Goal: Information Seeking & Learning: Learn about a topic

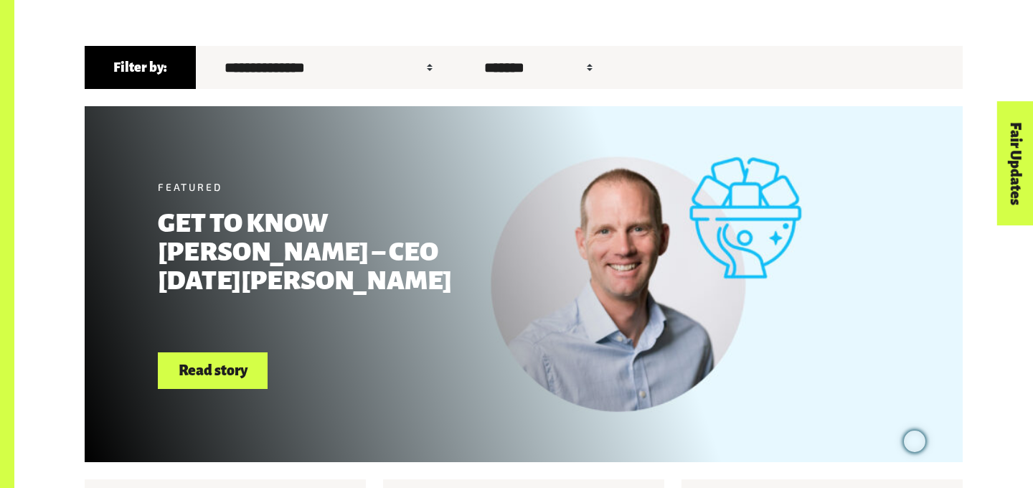
scroll to position [474, 0]
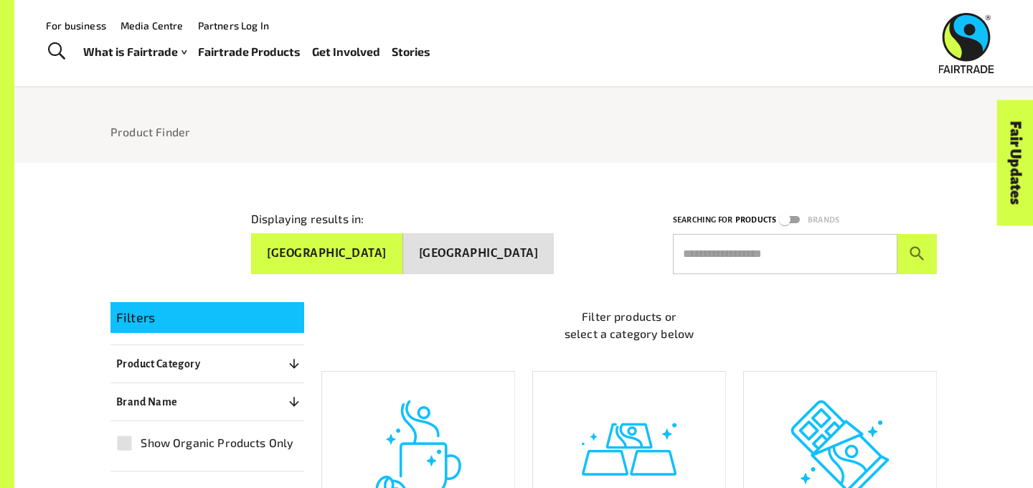
click at [537, 242] on button "[GEOGRAPHIC_DATA]" at bounding box center [478, 253] width 151 height 41
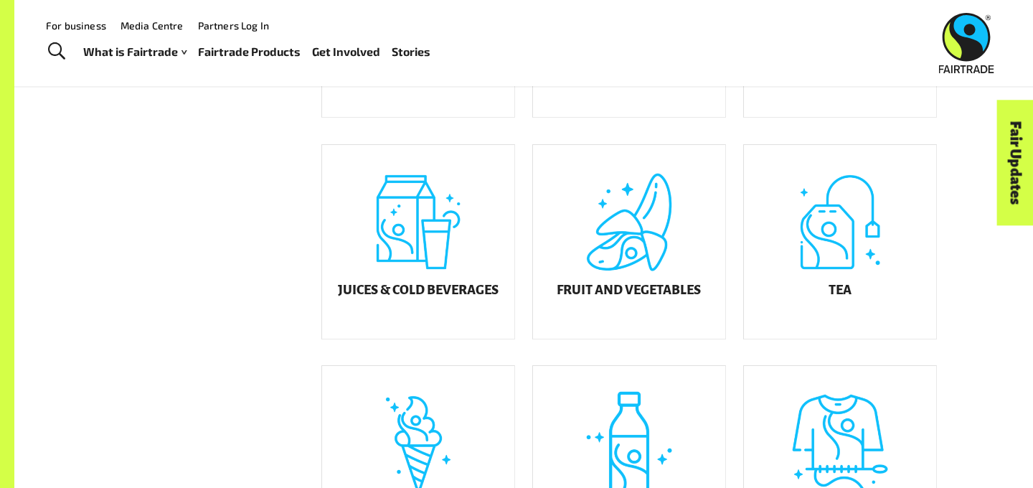
scroll to position [387, 0]
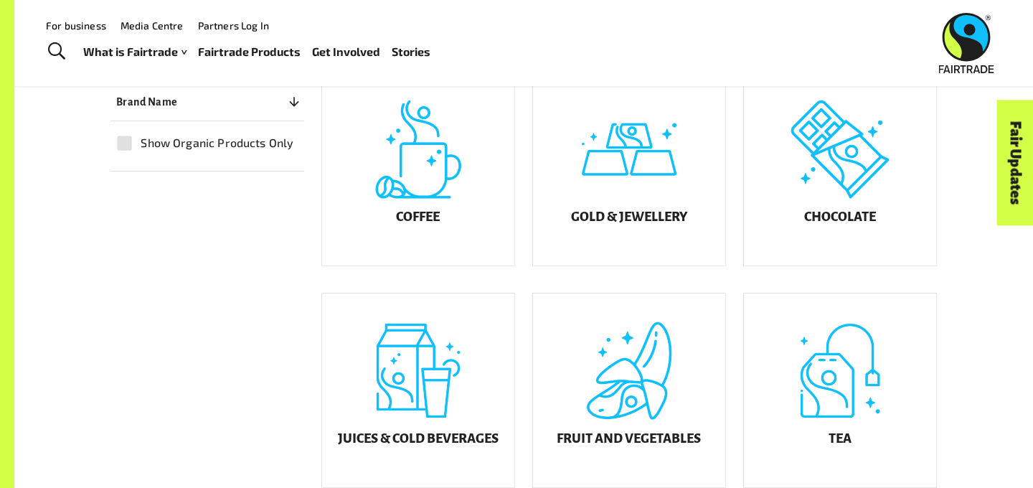
drag, startPoint x: 633, startPoint y: 218, endPoint x: 816, endPoint y: 5, distance: 280.8
click at [0, 0] on body "Menu For business Media Centre Partners Log In What is Fairtrade How Fairtrade …" at bounding box center [516, 422] width 1033 height 1618
drag, startPoint x: 436, startPoint y: 241, endPoint x: 761, endPoint y: 1, distance: 404.1
click at [0, 0] on body "Menu For business Media Centre Partners Log In What is Fairtrade How Fairtrade …" at bounding box center [516, 422] width 1033 height 1618
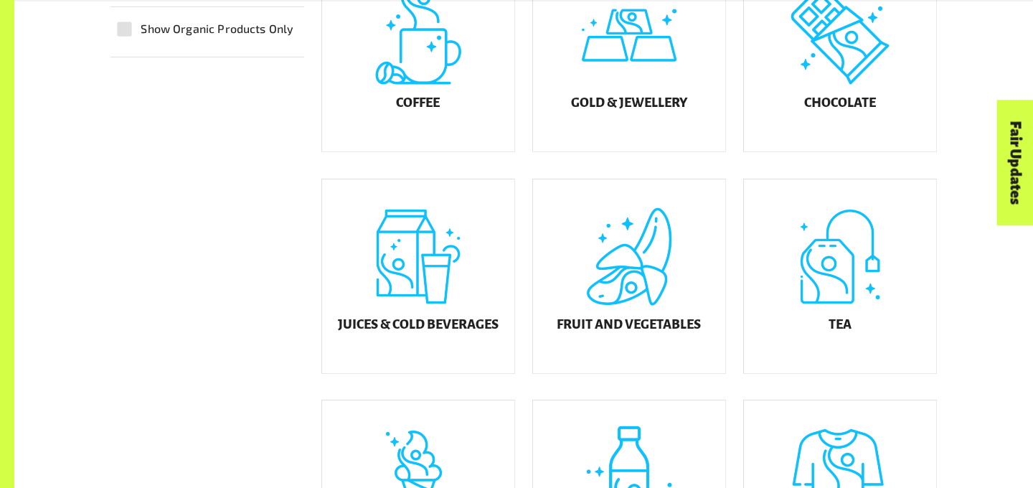
scroll to position [519, 0]
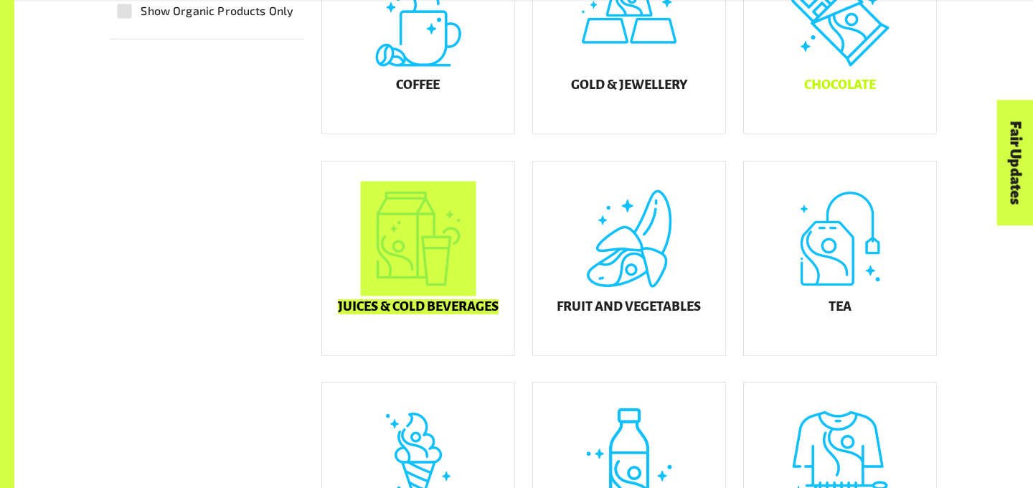
drag, startPoint x: 481, startPoint y: 324, endPoint x: 867, endPoint y: 1, distance: 503.1
click at [0, 0] on div "Product Finder Product Finder Displaying results in: Australia New Zealand Sear…" at bounding box center [516, 168] width 1033 height 1375
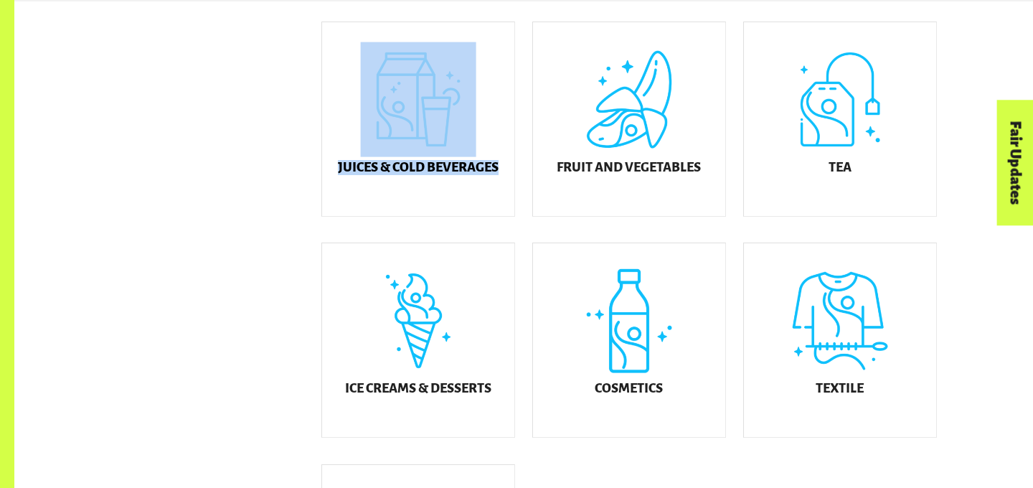
scroll to position [666, 0]
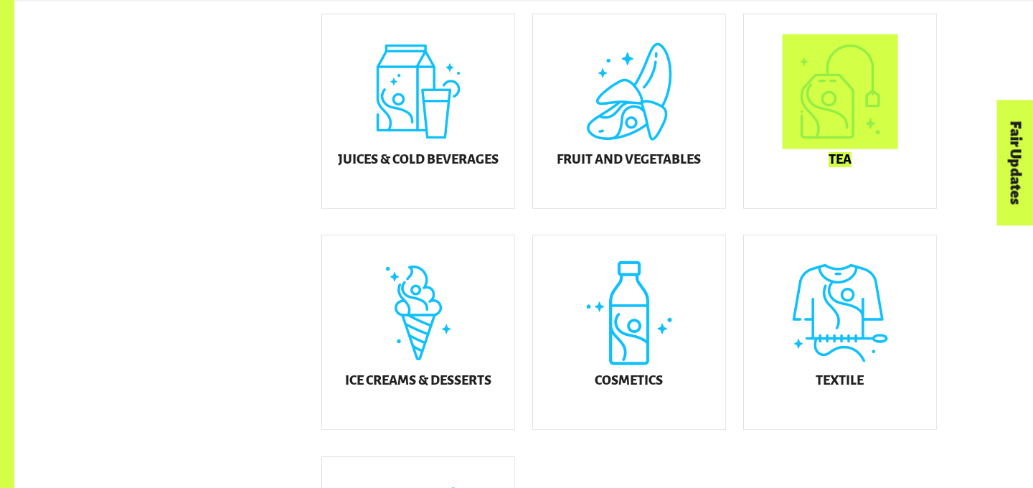
drag, startPoint x: 843, startPoint y: 174, endPoint x: 872, endPoint y: 11, distance: 165.5
click at [0, 0] on div "Product Finder Product Finder Displaying results in: Australia New Zealand Sear…" at bounding box center [516, 21] width 1033 height 1375
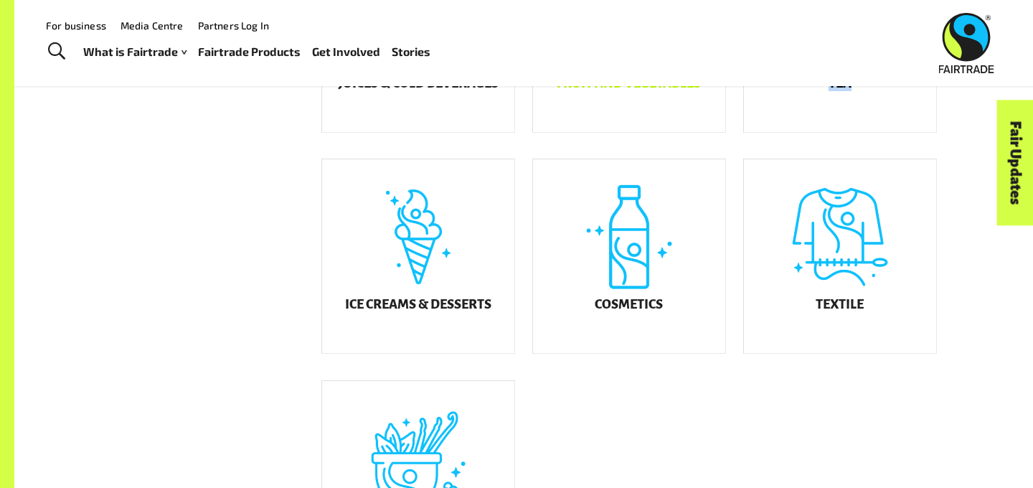
click at [656, 103] on div "Fruit and Vegetables" at bounding box center [629, 35] width 192 height 194
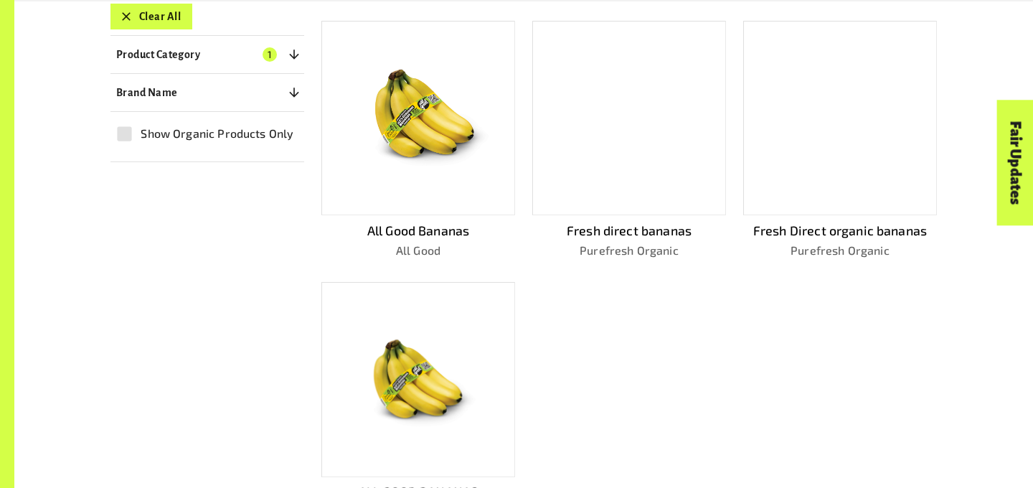
scroll to position [470, 0]
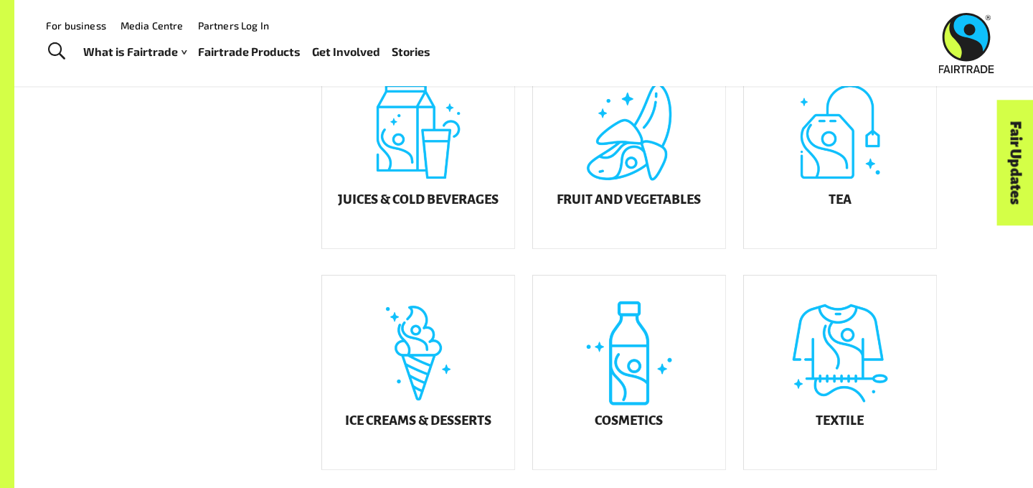
scroll to position [626, 0]
click at [647, 207] on h5 "Fruit and Vegetables" at bounding box center [629, 199] width 144 height 14
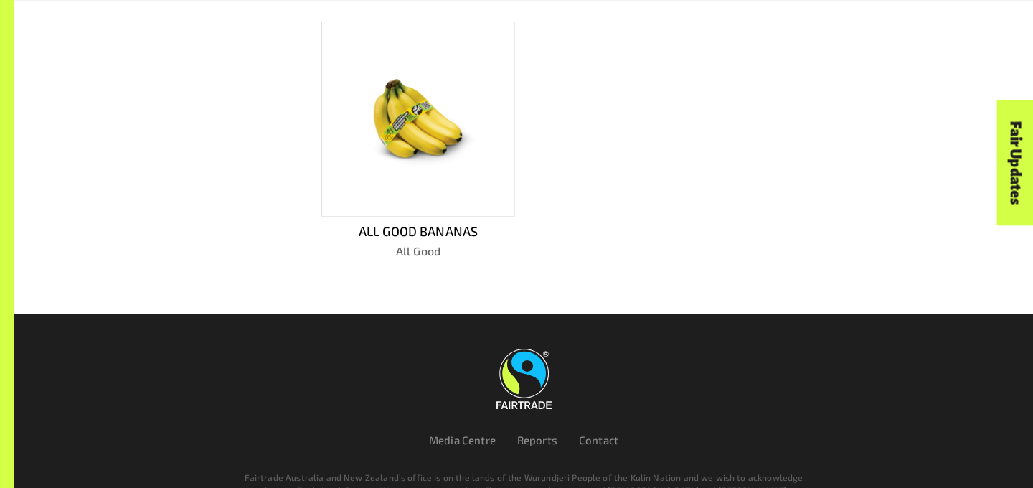
scroll to position [745, 0]
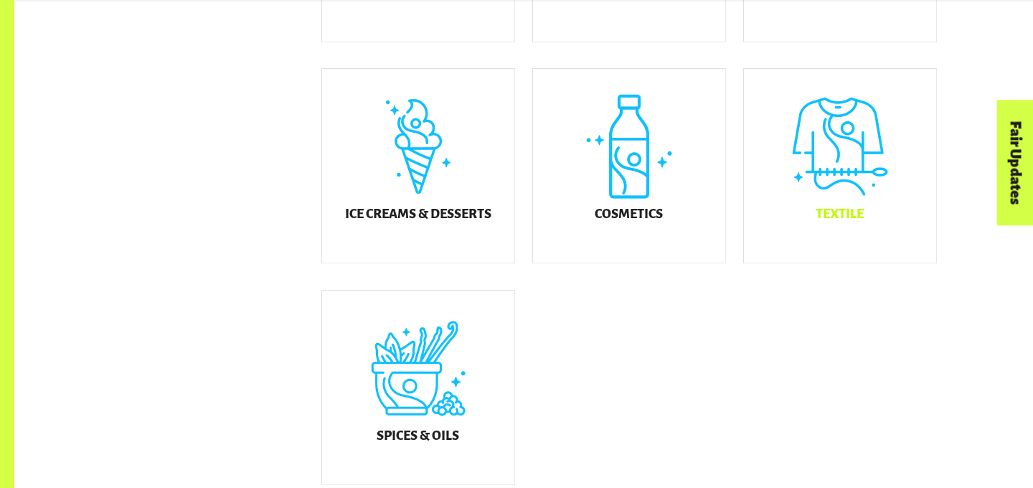
click at [843, 205] on div "Textile" at bounding box center [840, 166] width 192 height 194
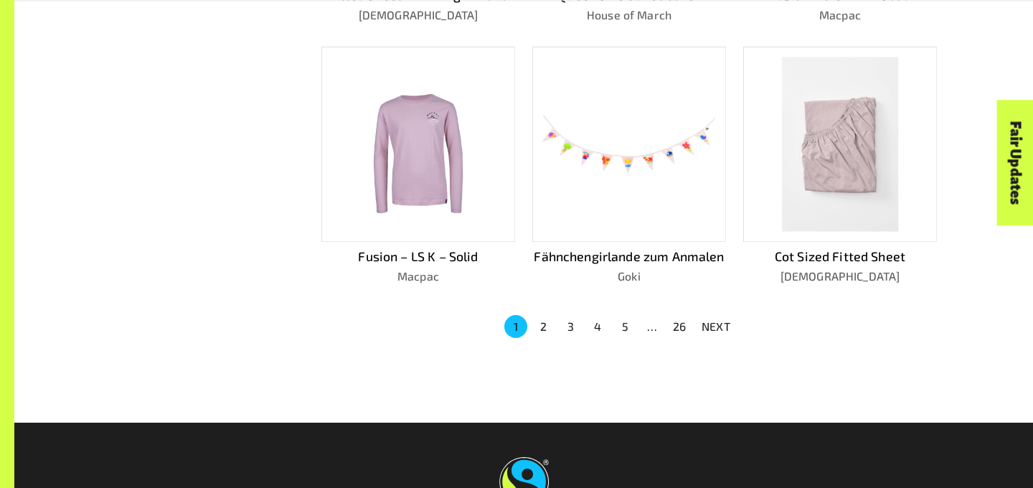
scroll to position [940, 0]
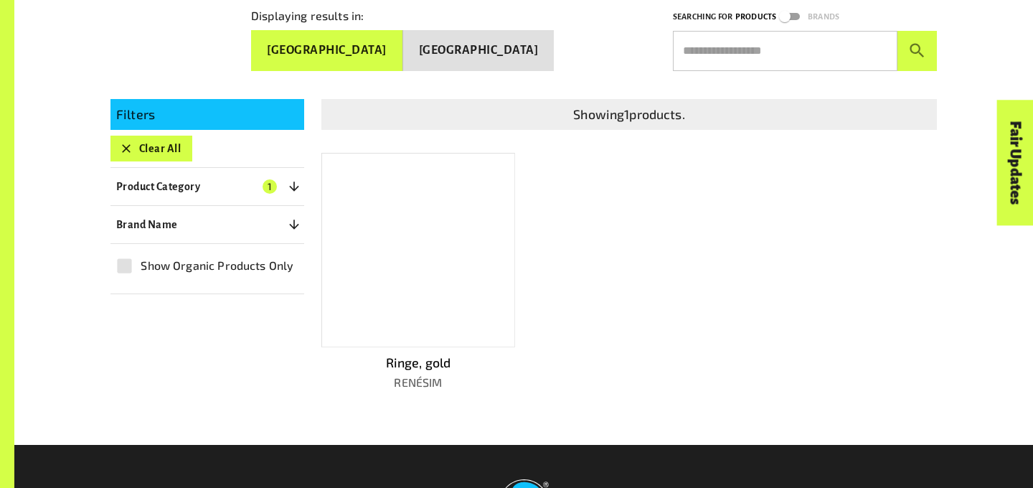
scroll to position [294, 0]
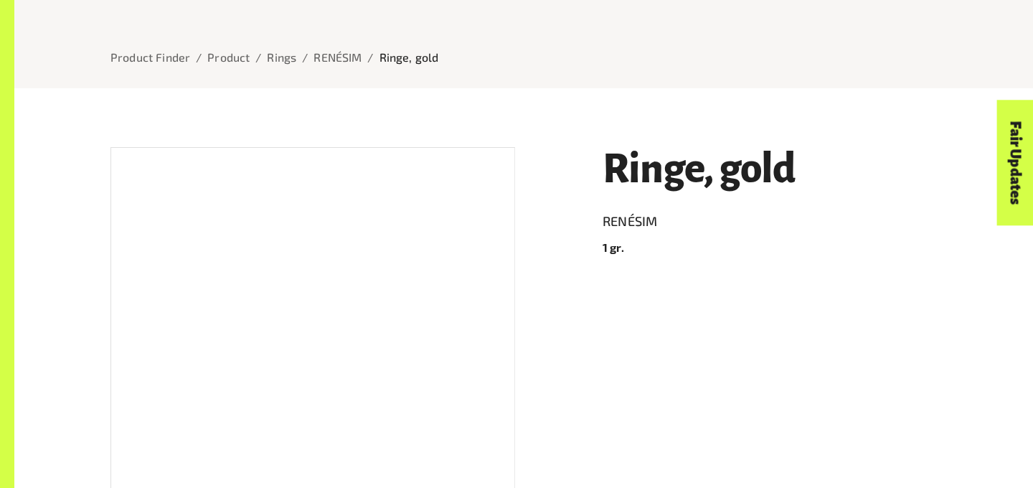
scroll to position [165, 0]
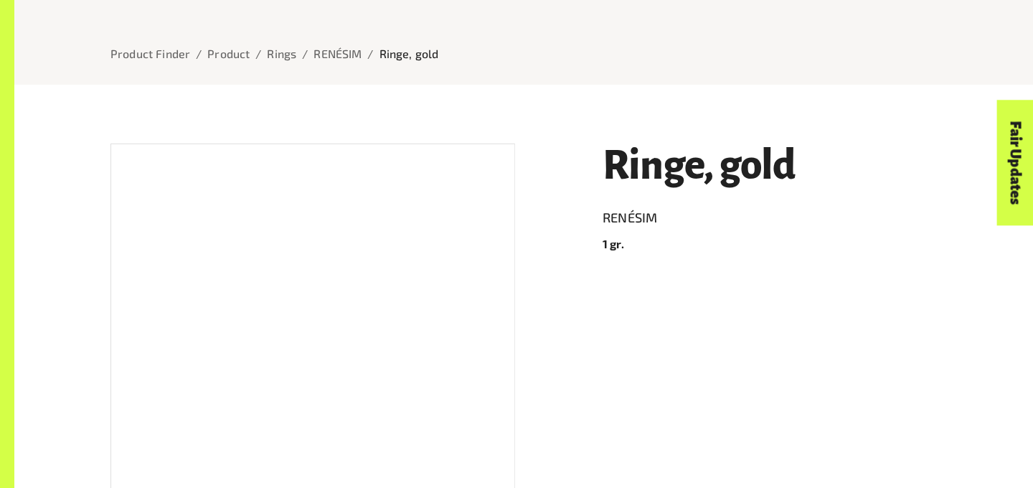
click at [375, 283] on div at bounding box center [312, 346] width 405 height 406
click at [727, 169] on h1 "Ringe, gold" at bounding box center [770, 165] width 334 height 44
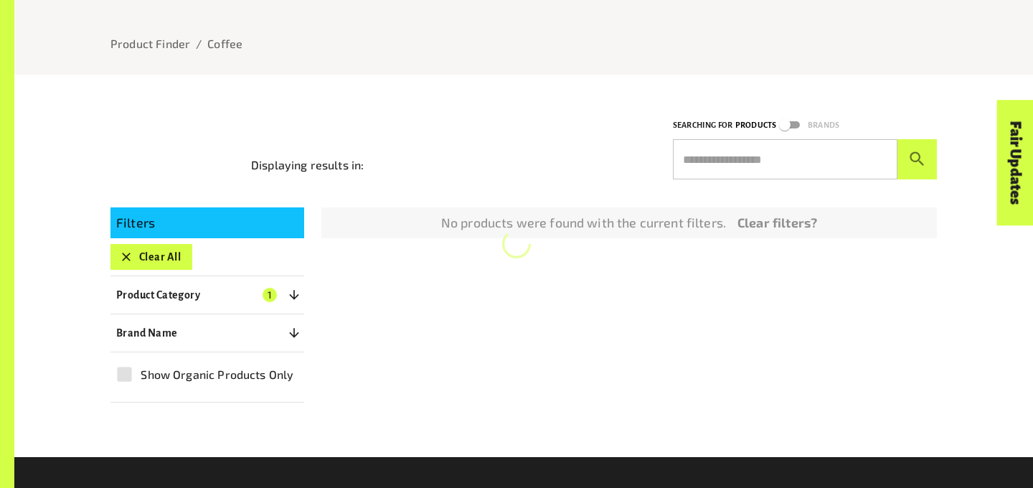
scroll to position [178, 0]
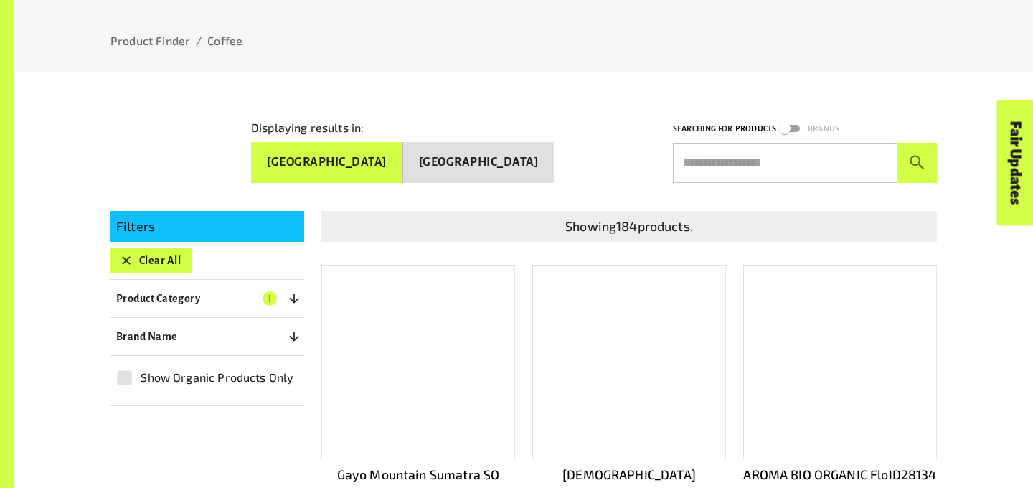
click at [527, 156] on button "[GEOGRAPHIC_DATA]" at bounding box center [478, 162] width 151 height 41
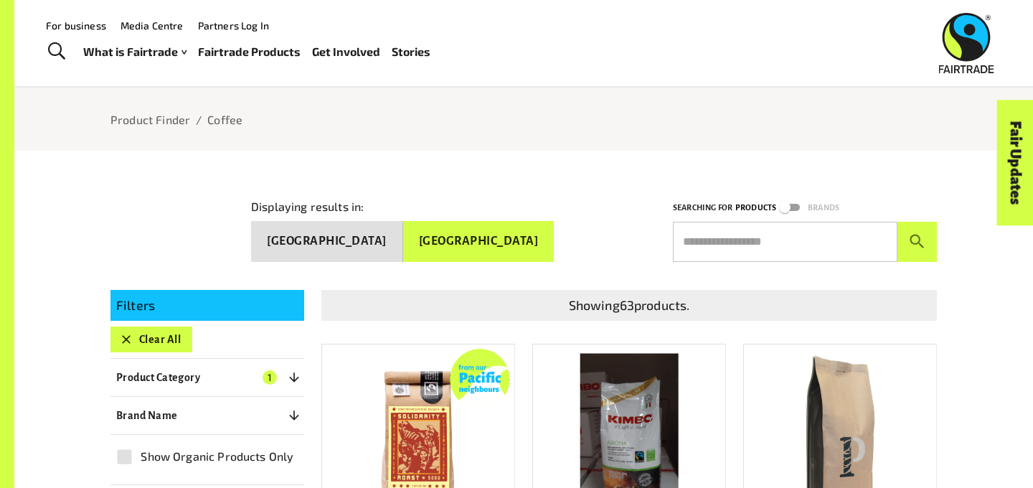
scroll to position [58, 0]
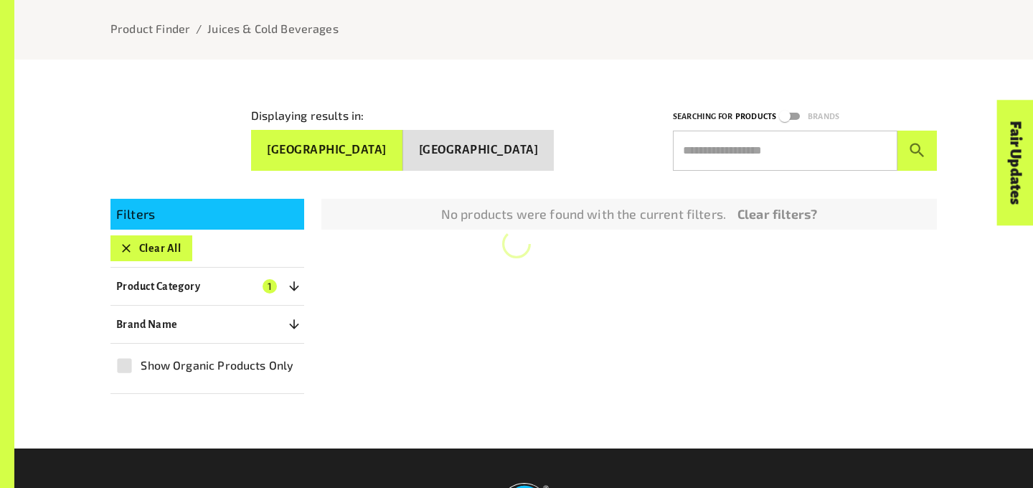
scroll to position [192, 0]
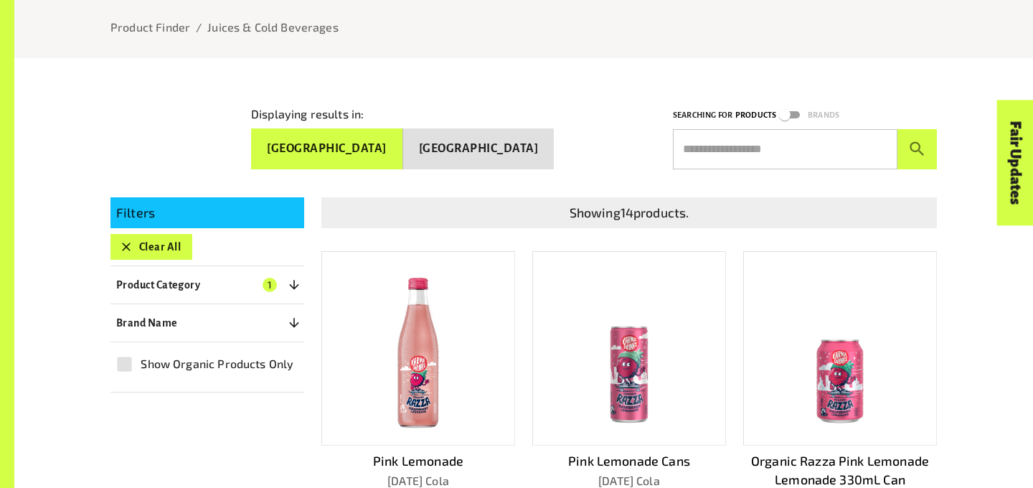
click at [481, 148] on button "[GEOGRAPHIC_DATA]" at bounding box center [478, 148] width 151 height 41
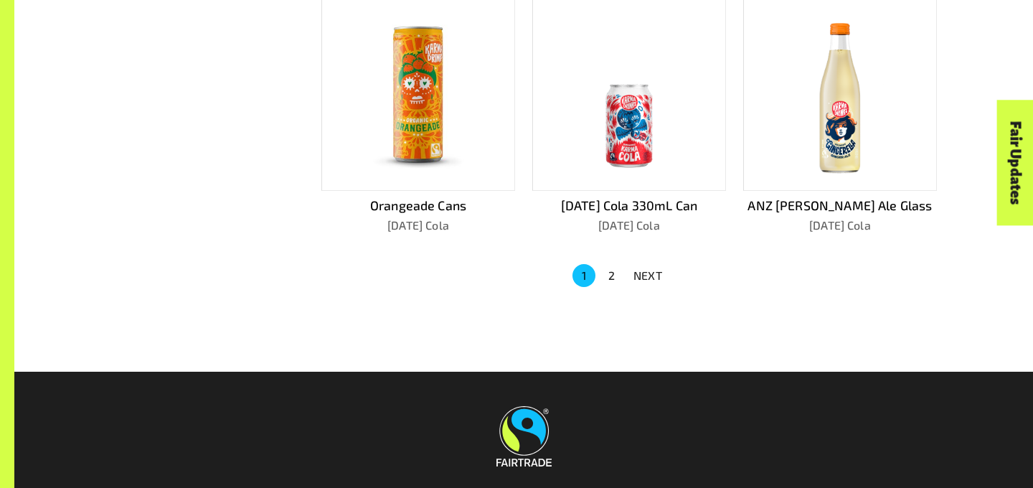
scroll to position [990, 0]
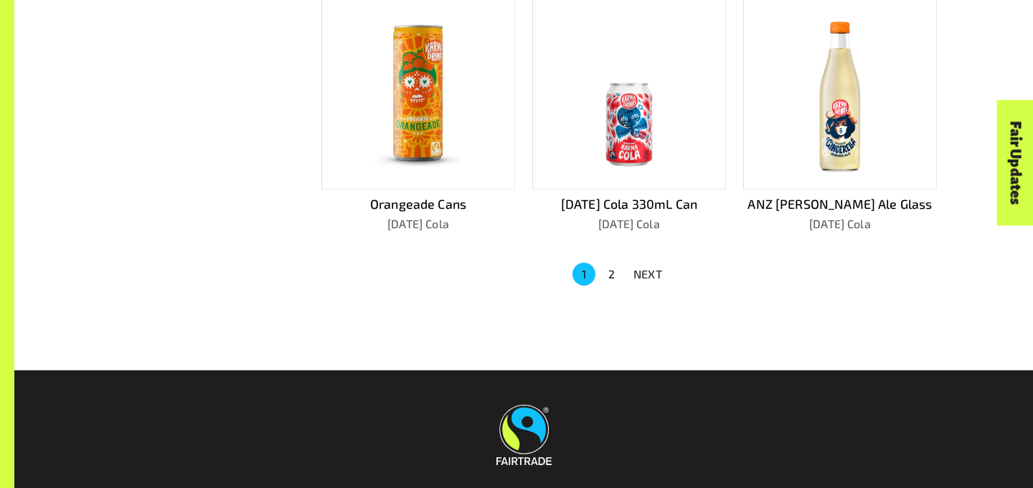
click at [605, 268] on button "2" at bounding box center [611, 274] width 23 height 23
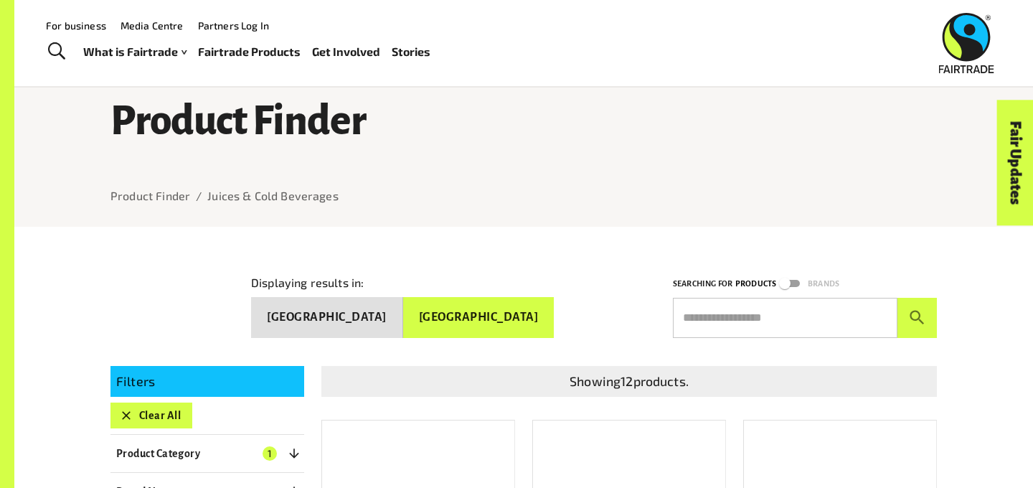
scroll to position [0, 0]
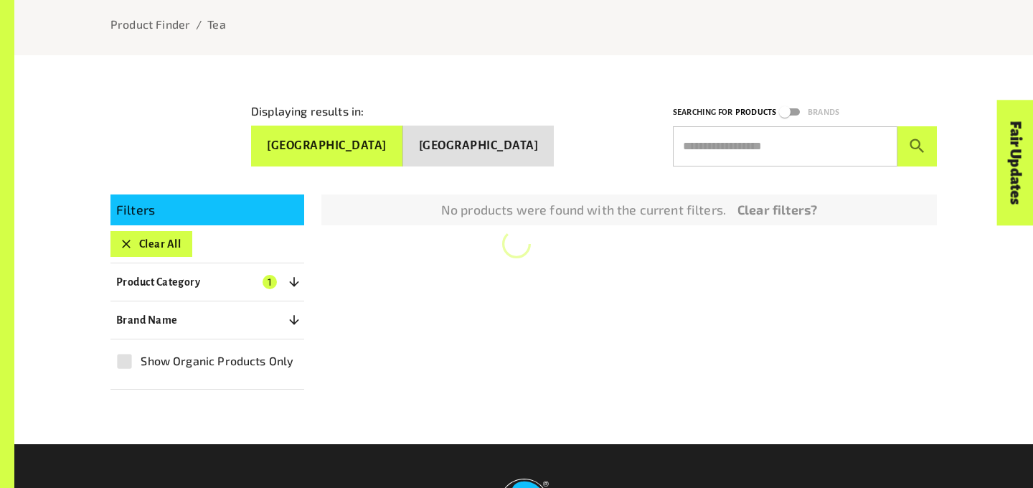
scroll to position [196, 0]
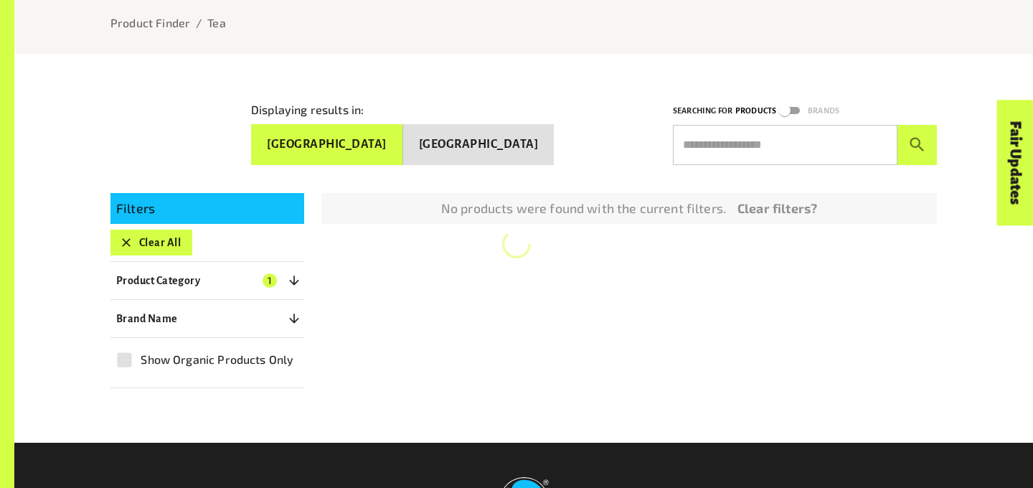
click at [505, 132] on button "[GEOGRAPHIC_DATA]" at bounding box center [478, 144] width 151 height 41
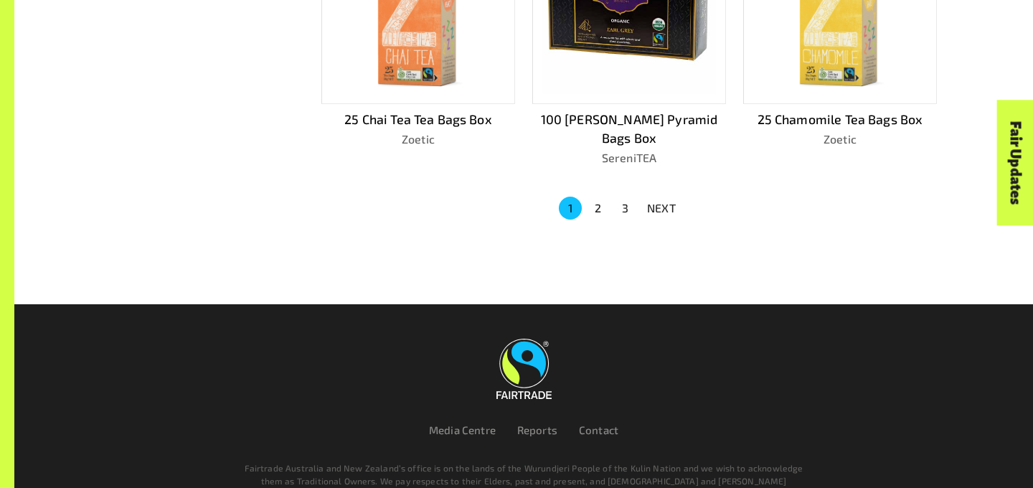
scroll to position [1109, 0]
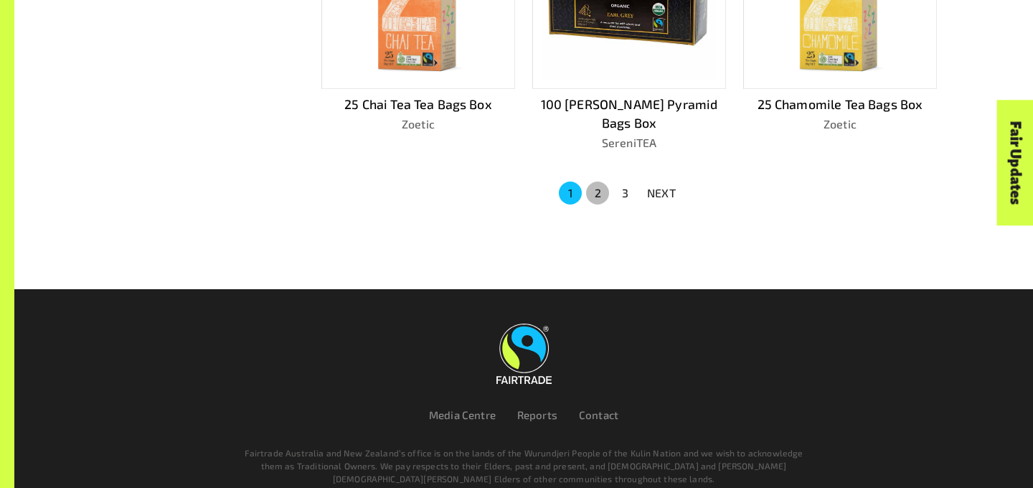
click at [599, 181] on button "2" at bounding box center [597, 192] width 23 height 23
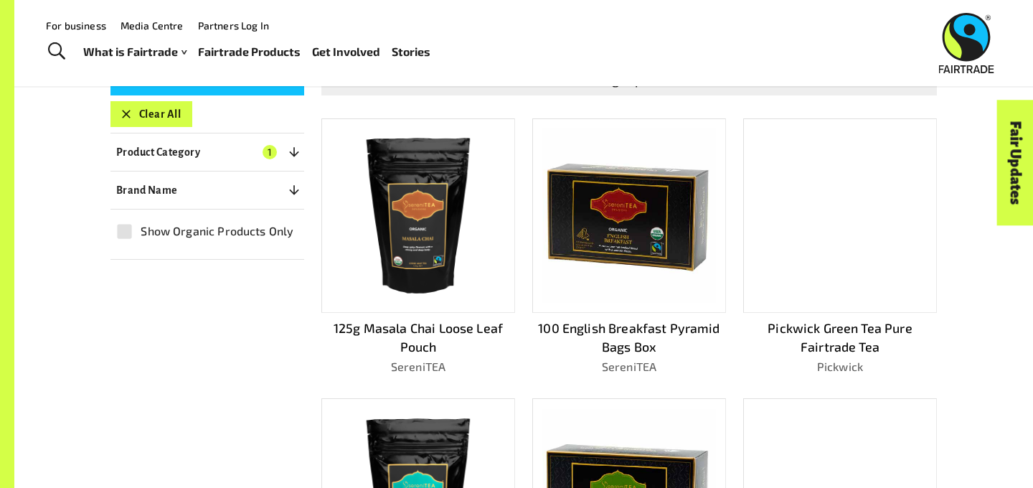
scroll to position [313, 0]
